Goal: Check status

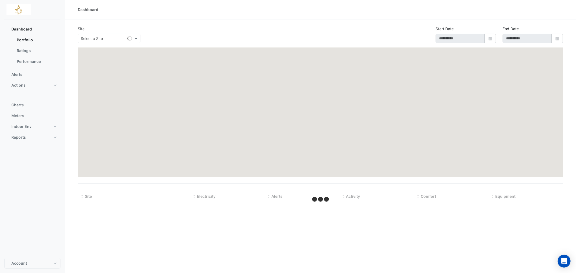
type input "**********"
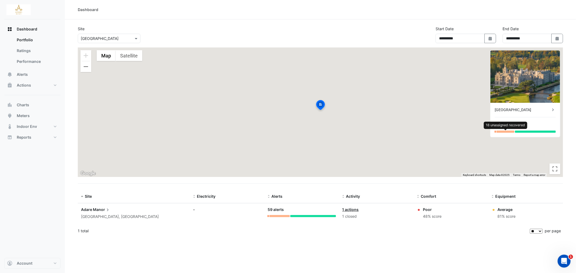
click at [511, 132] on div at bounding box center [505, 132] width 18 height 2
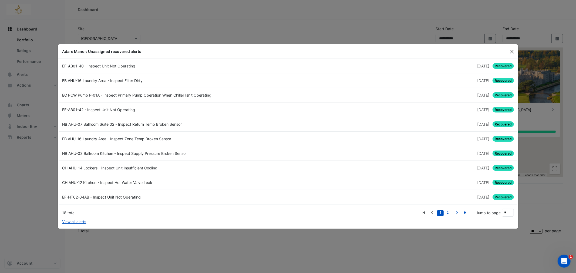
click at [508, 49] on button "Close" at bounding box center [512, 52] width 8 height 8
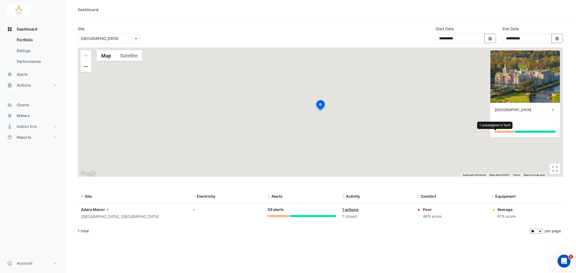
click at [494, 132] on div at bounding box center [494, 132] width 1 height 2
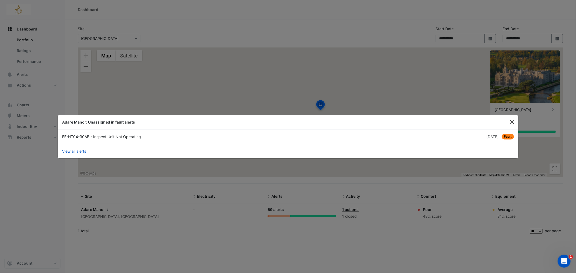
click at [511, 125] on button "Close" at bounding box center [512, 122] width 8 height 8
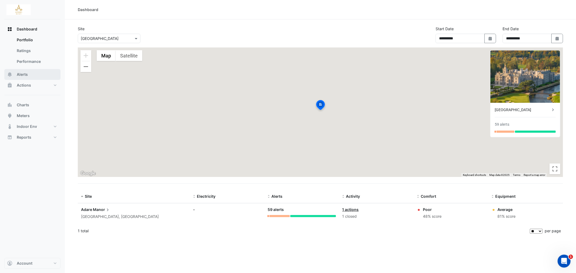
click at [18, 76] on span "Alerts" at bounding box center [22, 74] width 11 height 5
